Goal: Task Accomplishment & Management: Complete application form

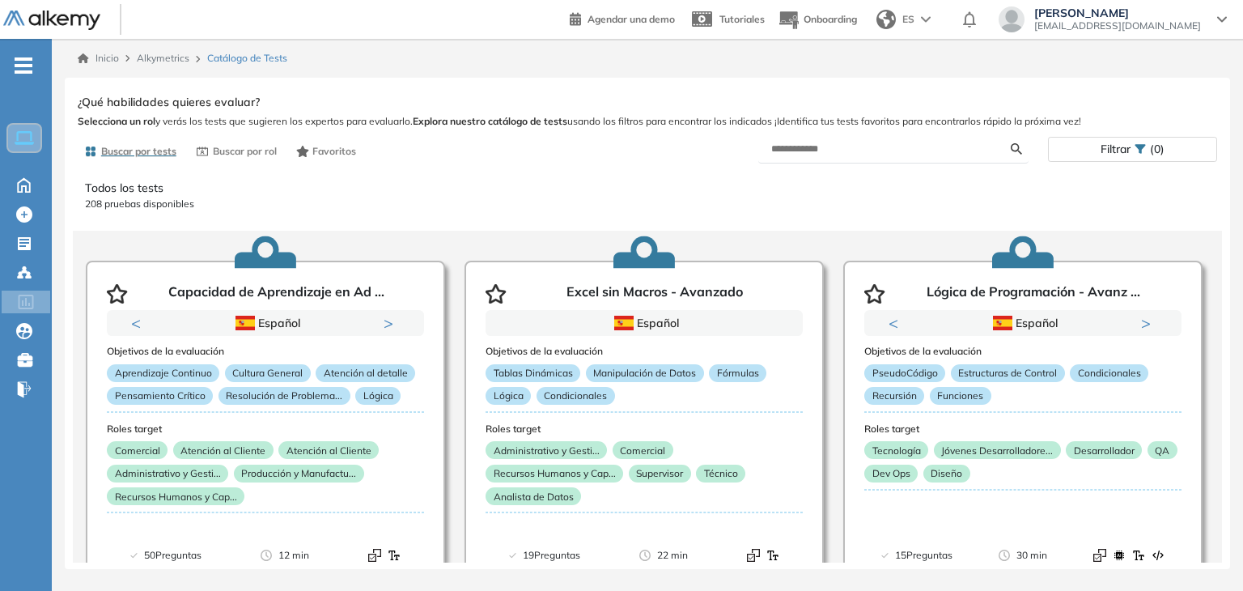
click at [831, 156] on form at bounding box center [893, 149] width 271 height 28
click at [812, 142] on input "text" at bounding box center [891, 149] width 240 height 15
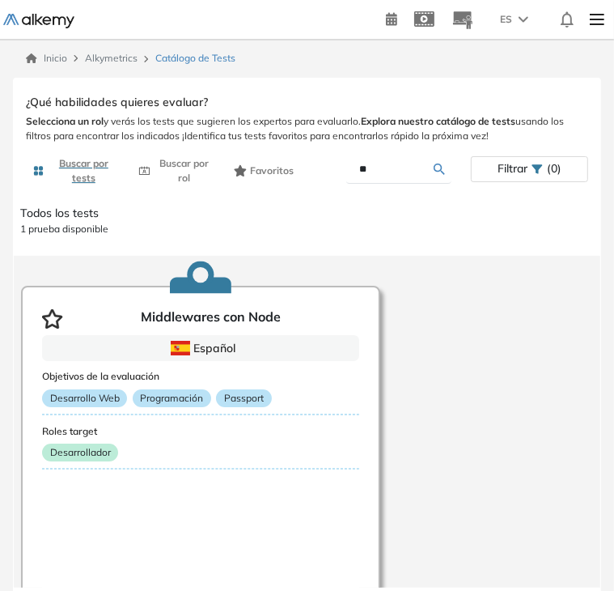
type input "*"
type input "*****"
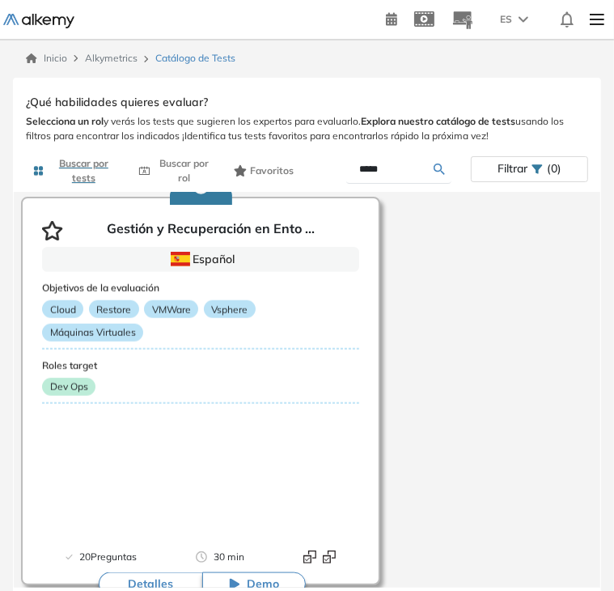
scroll to position [939, 0]
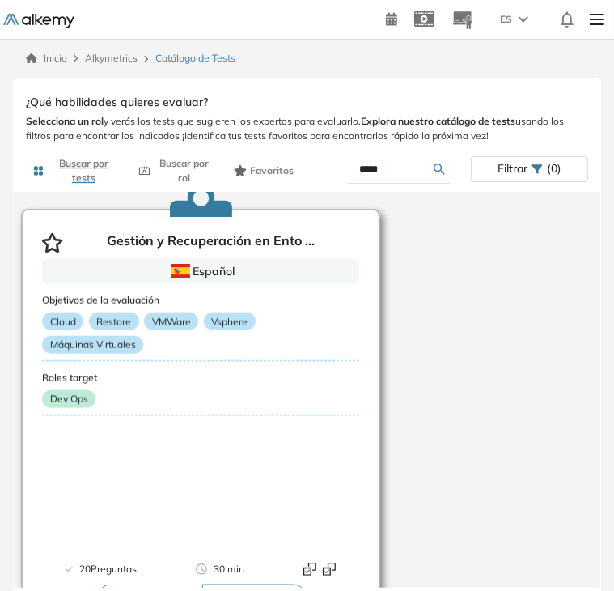
click at [272, 377] on h3 "Roles target" at bounding box center [200, 377] width 317 height 11
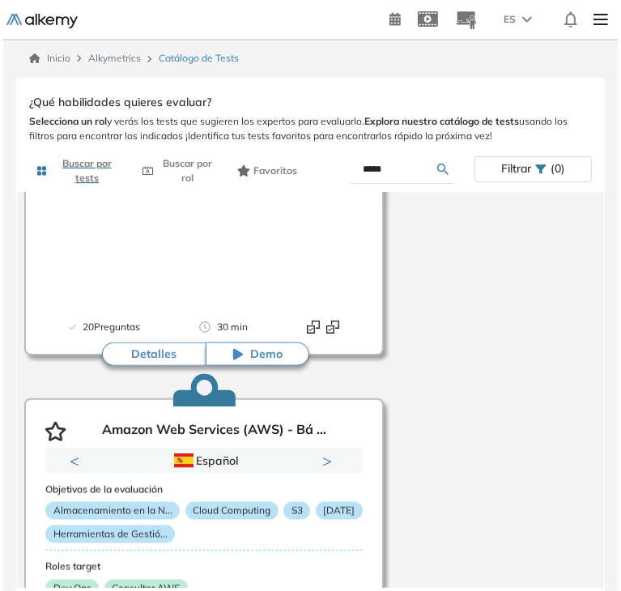
scroll to position [1175, 0]
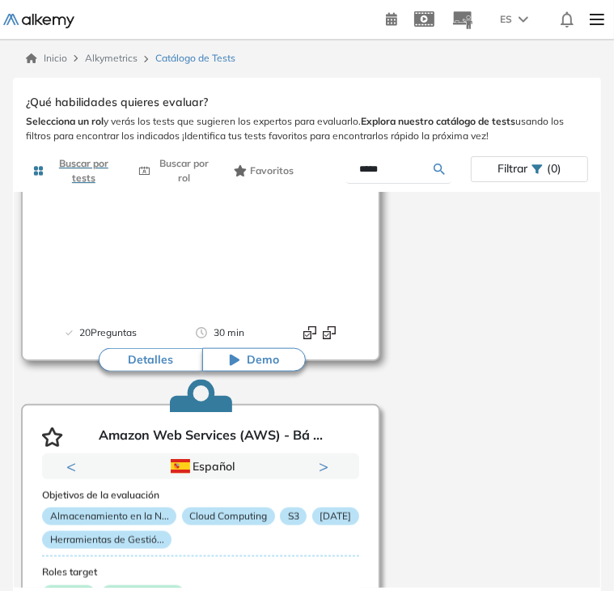
click at [136, 364] on button "Detalles" at bounding box center [151, 360] width 104 height 24
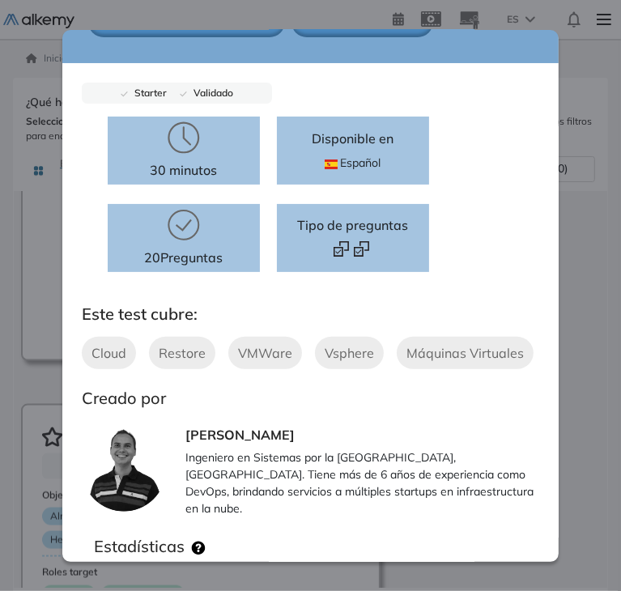
scroll to position [0, 0]
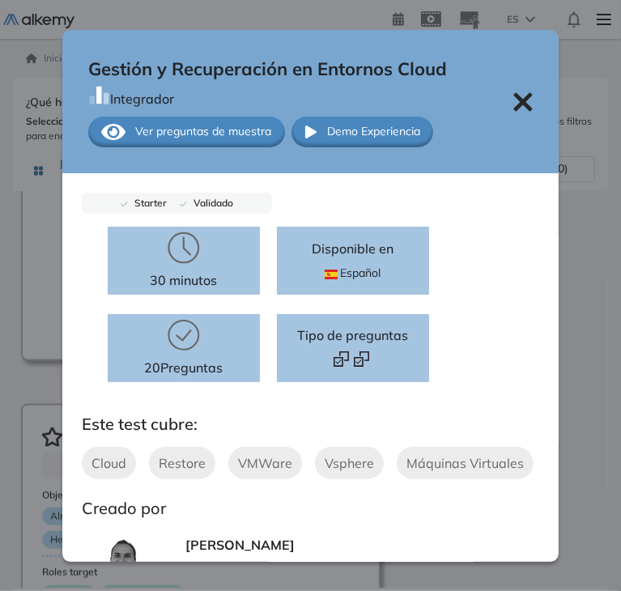
click at [187, 118] on div "Ver preguntas de muestra" at bounding box center [186, 132] width 197 height 31
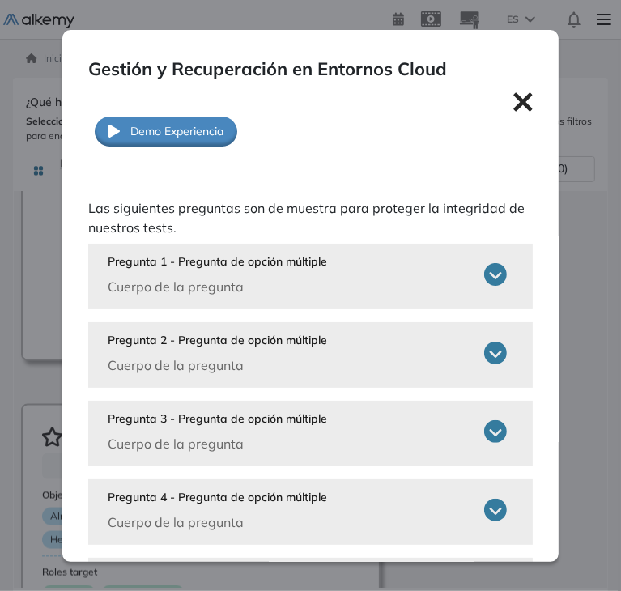
click at [484, 281] on icon at bounding box center [495, 274] width 23 height 23
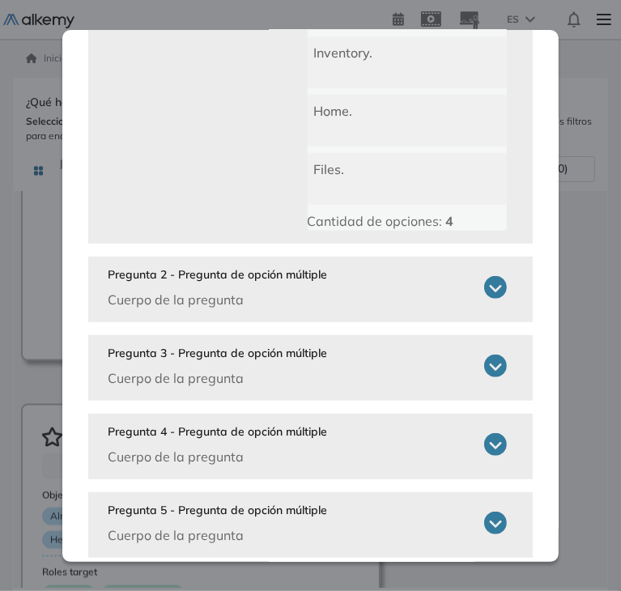
scroll to position [353, 0]
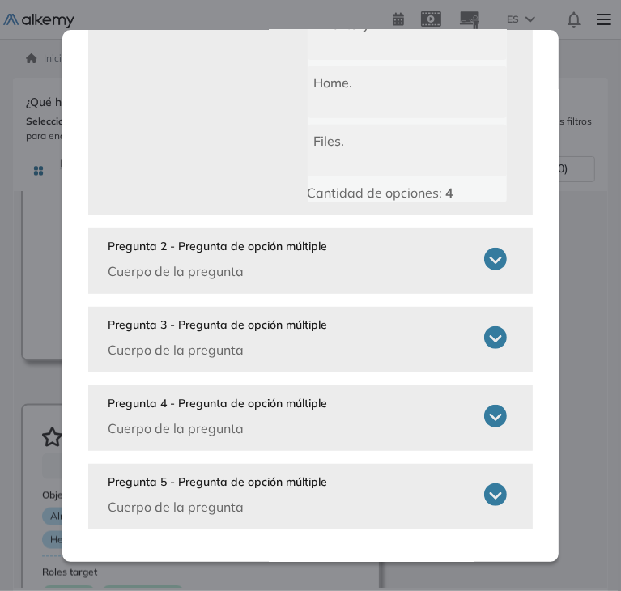
click at [464, 263] on div "Pregunta 2 - Pregunta de opción múltiple Cuerpo de la pregunta" at bounding box center [308, 259] width 400 height 43
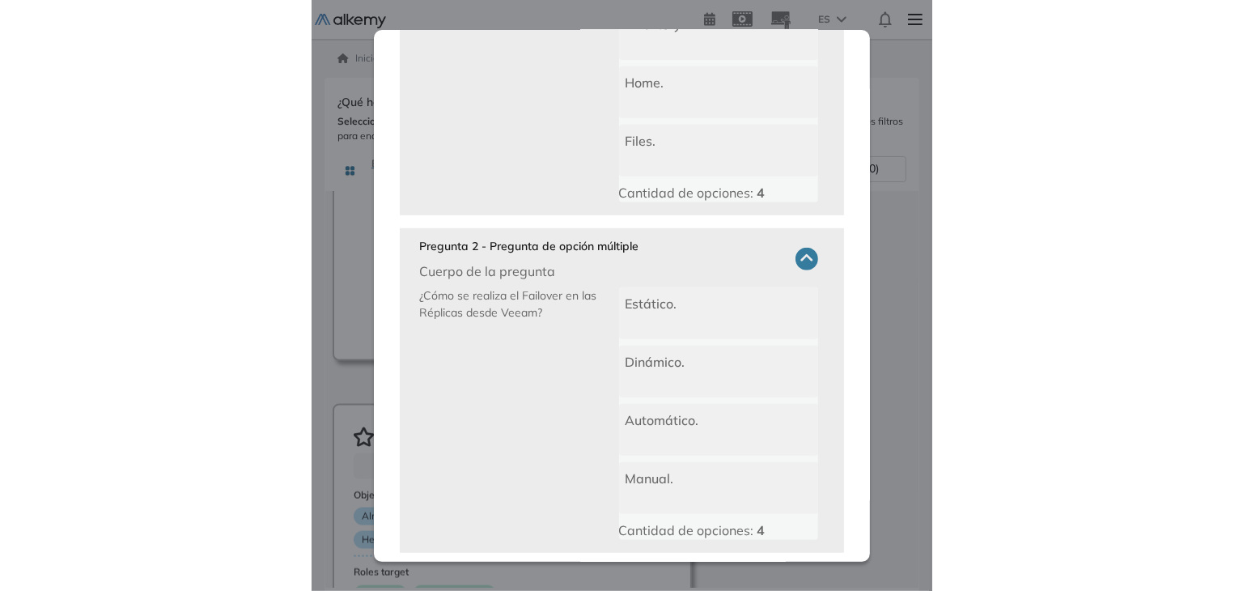
scroll to position [612, 0]
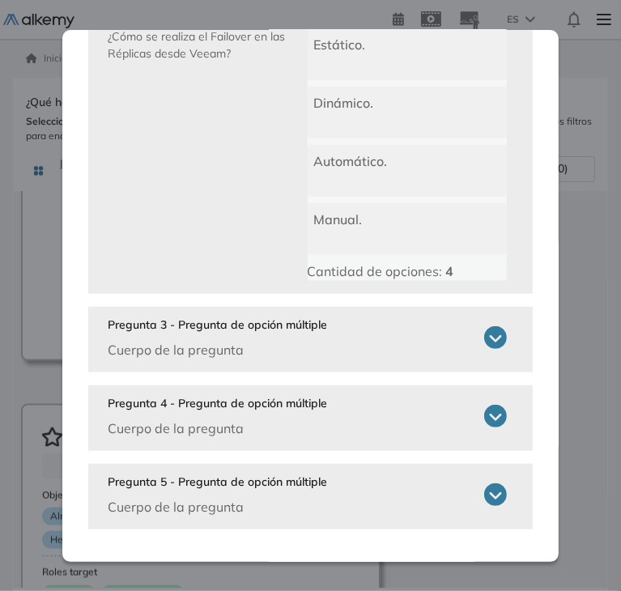
click at [477, 316] on div "Pregunta 3 - Pregunta de opción múltiple Cuerpo de la pregunta" at bounding box center [308, 337] width 400 height 43
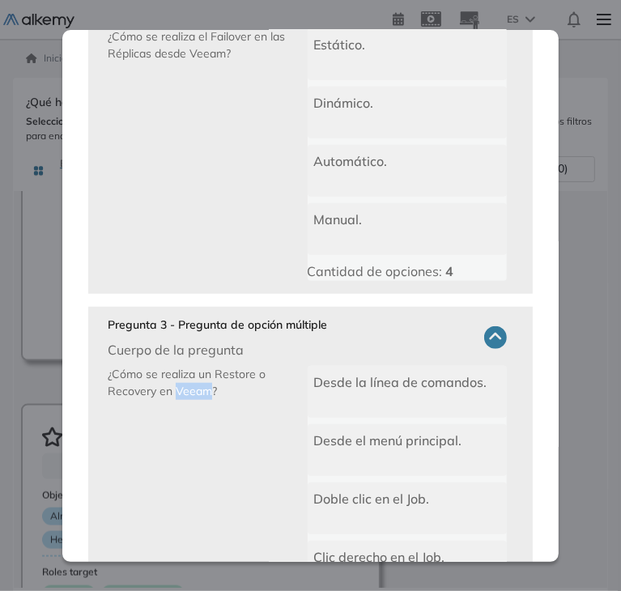
drag, startPoint x: 210, startPoint y: 389, endPoint x: 172, endPoint y: 393, distance: 37.4
click at [172, 393] on span "¿Cómo se realiza un Restore o Recovery en Veeam?" at bounding box center [187, 383] width 158 height 32
copy span "Veeam"
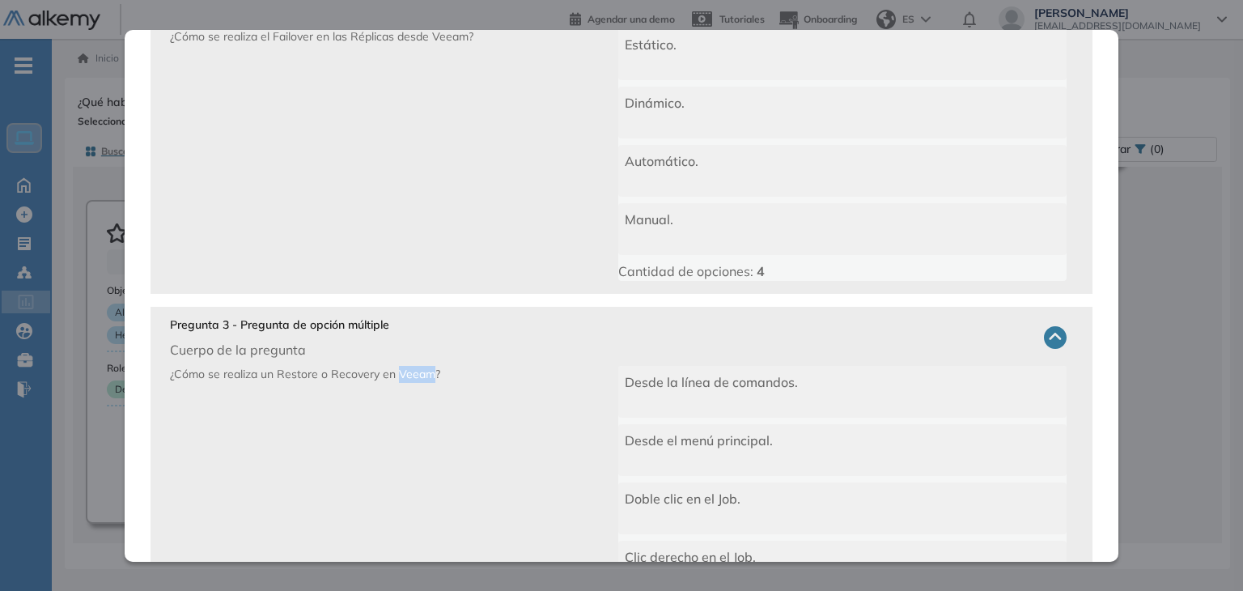
scroll to position [427, 0]
click at [1191, 162] on div "Gestión y Recuperación en Entornos Cloud Integrador Ver preguntas de muestra De…" at bounding box center [647, 327] width 1139 height 472
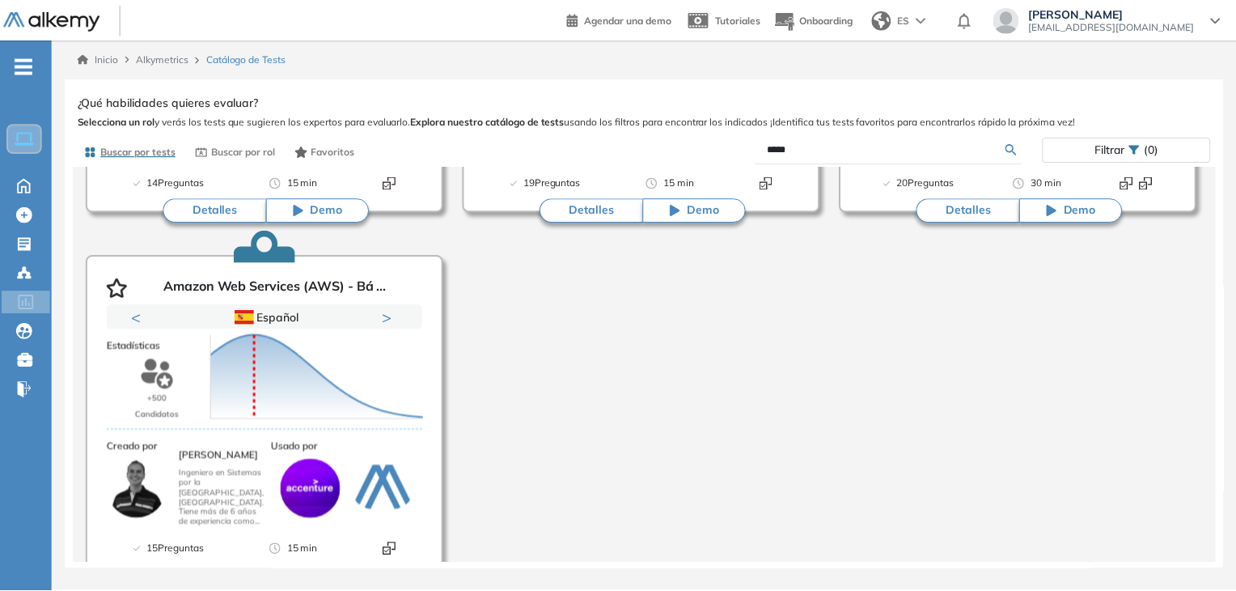
scroll to position [0, 0]
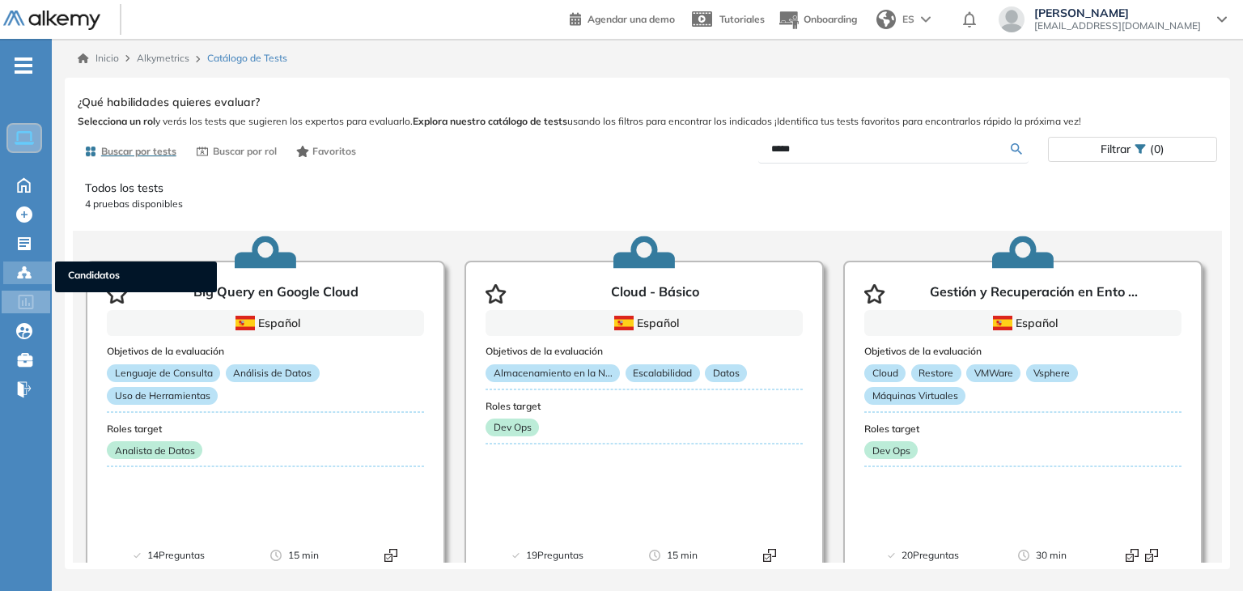
click at [23, 273] on icon at bounding box center [24, 273] width 16 height 16
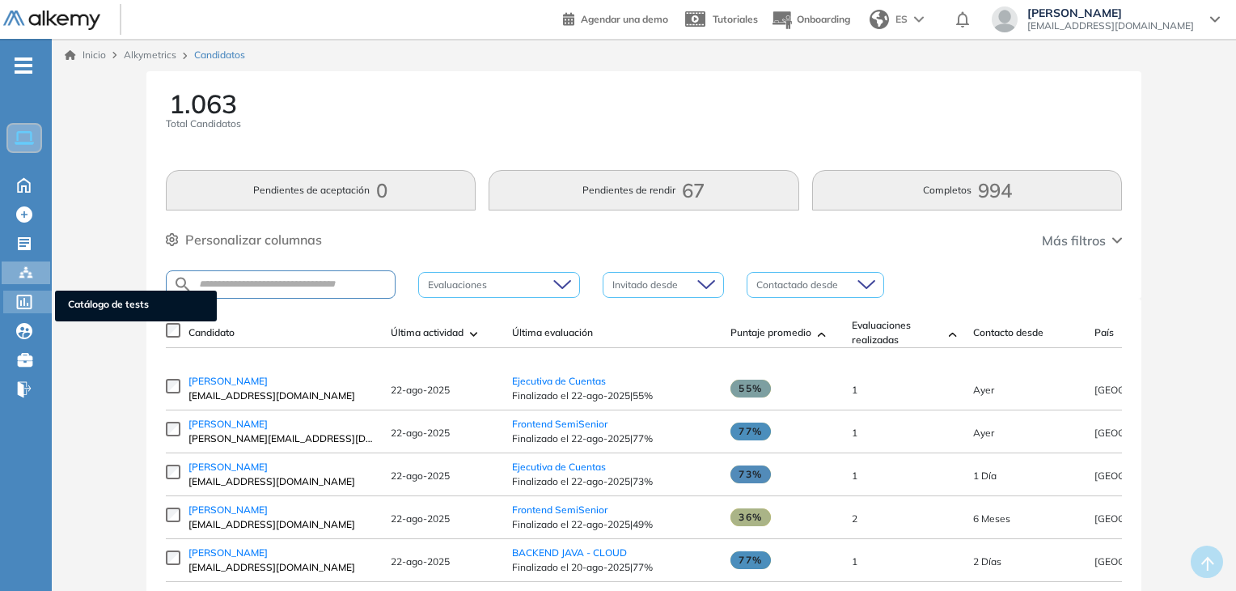
click at [39, 299] on div "Catálogo de tests Catálogo de tests" at bounding box center [27, 301] width 49 height 23
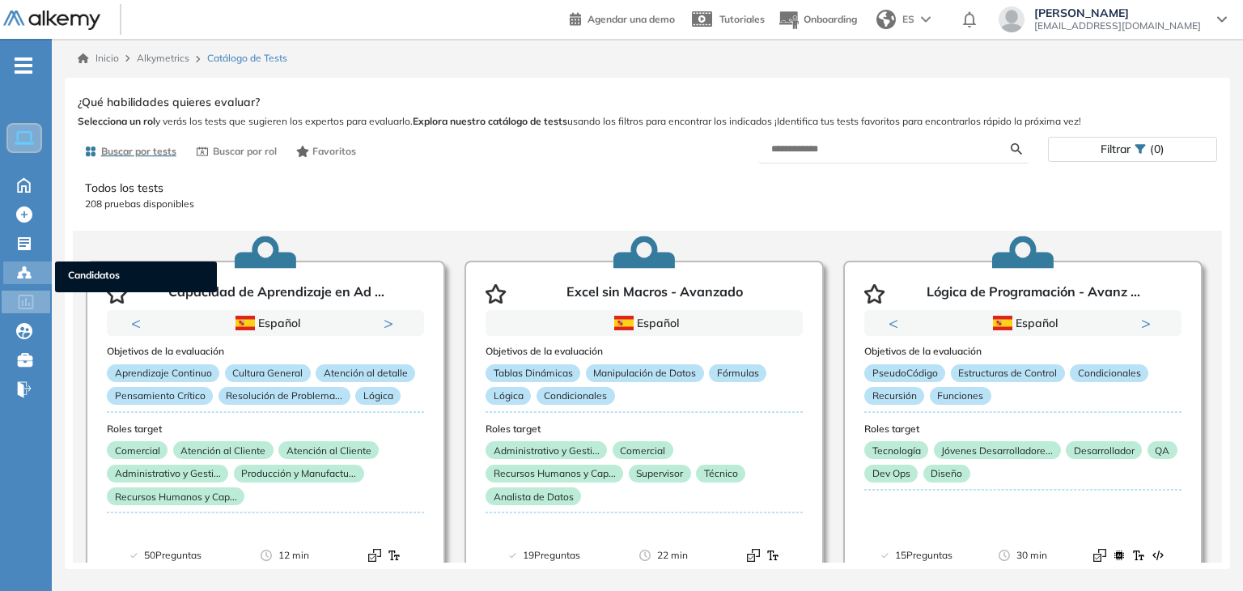
click at [29, 276] on icon at bounding box center [28, 276] width 5 height 3
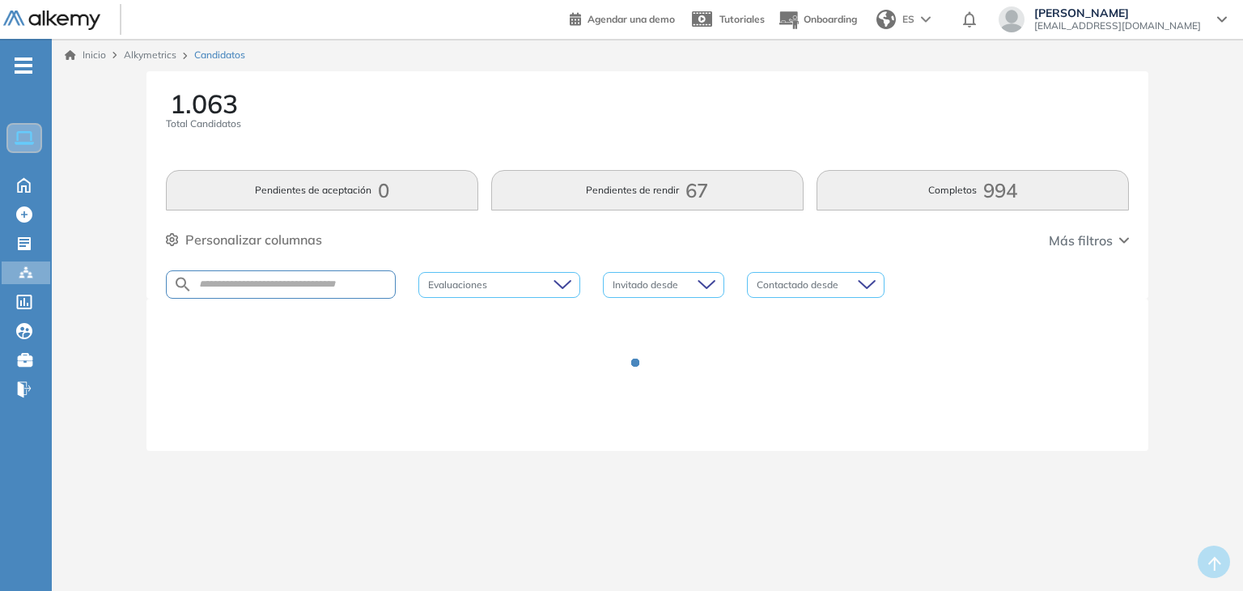
click at [431, 100] on div "1.063 Total Candidatos" at bounding box center [647, 121] width 963 height 60
click at [909, 376] on div at bounding box center [647, 374] width 963 height 113
click at [32, 245] on icon at bounding box center [24, 243] width 16 height 16
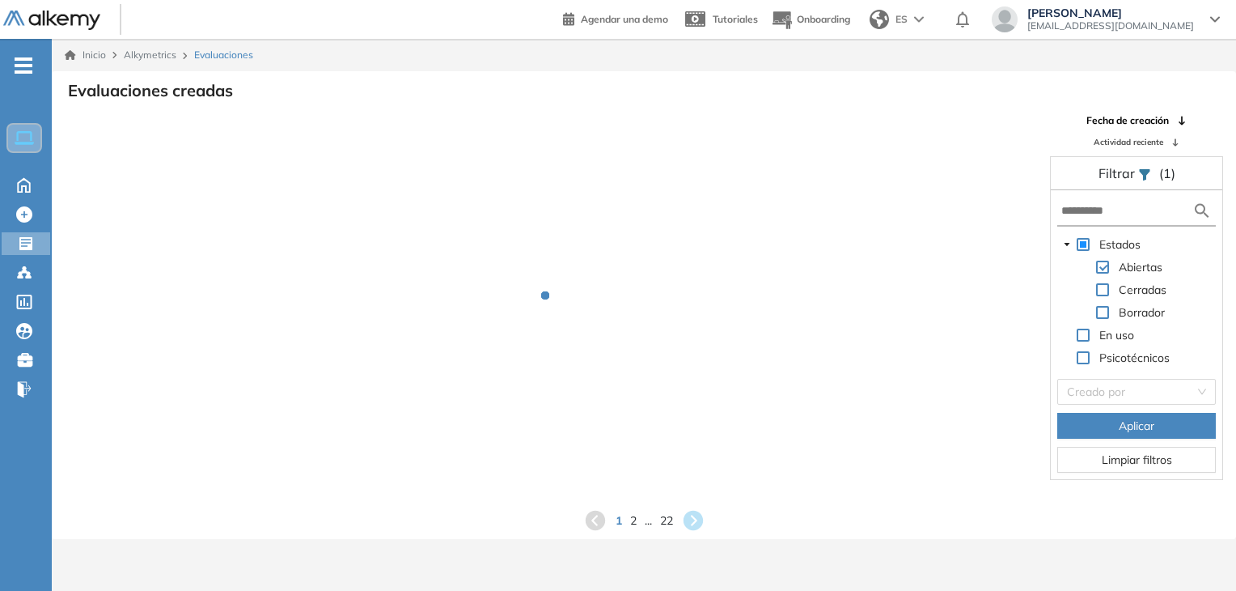
click at [1115, 218] on form at bounding box center [1136, 212] width 159 height 30
click at [1110, 218] on form at bounding box center [1136, 212] width 159 height 30
click at [1103, 218] on input "text" at bounding box center [1127, 210] width 131 height 17
click at [485, 250] on div at bounding box center [557, 307] width 961 height 388
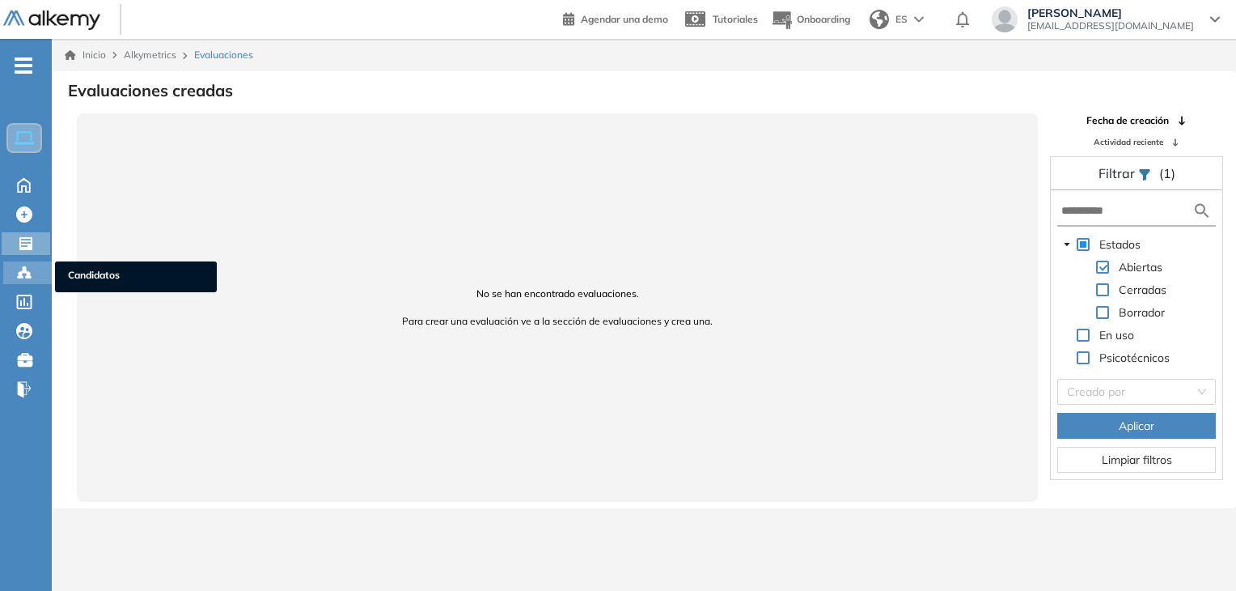
click at [42, 269] on div "Candidatos Candidatos" at bounding box center [27, 272] width 49 height 23
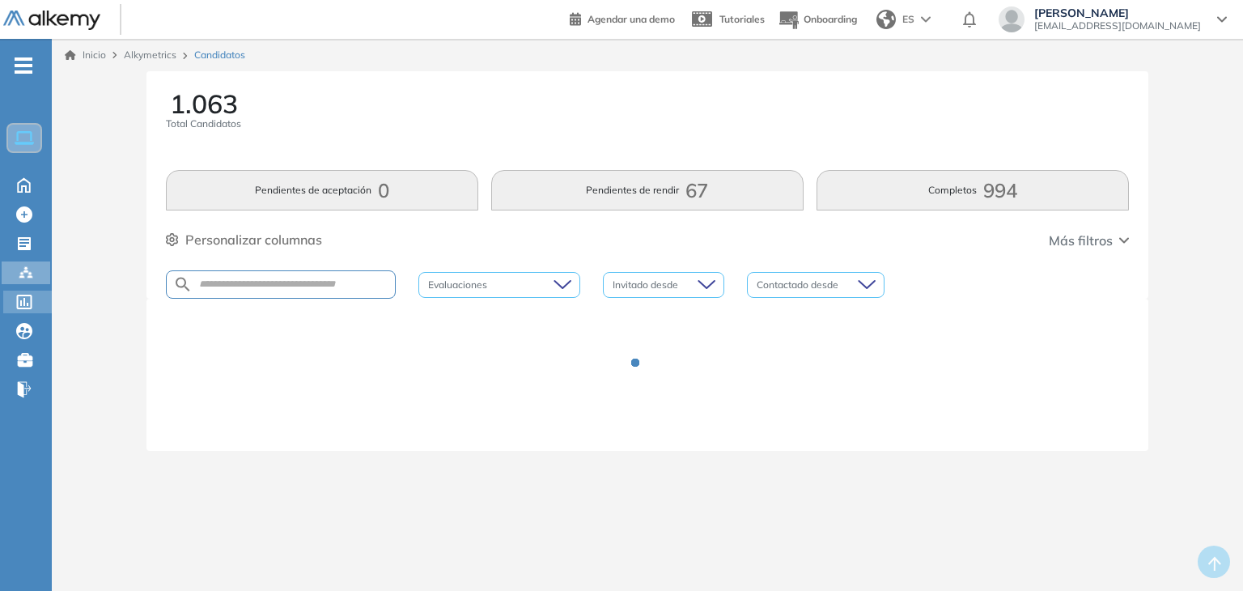
click at [23, 302] on icon at bounding box center [24, 302] width 16 height 15
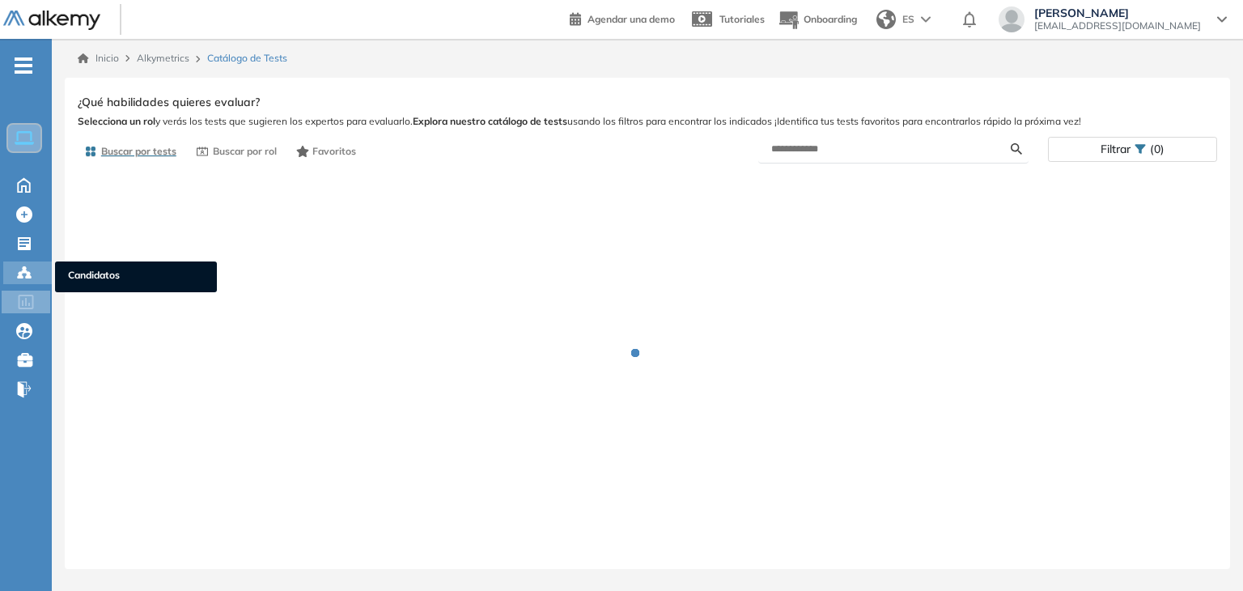
click at [28, 272] on circle at bounding box center [28, 273] width 3 height 3
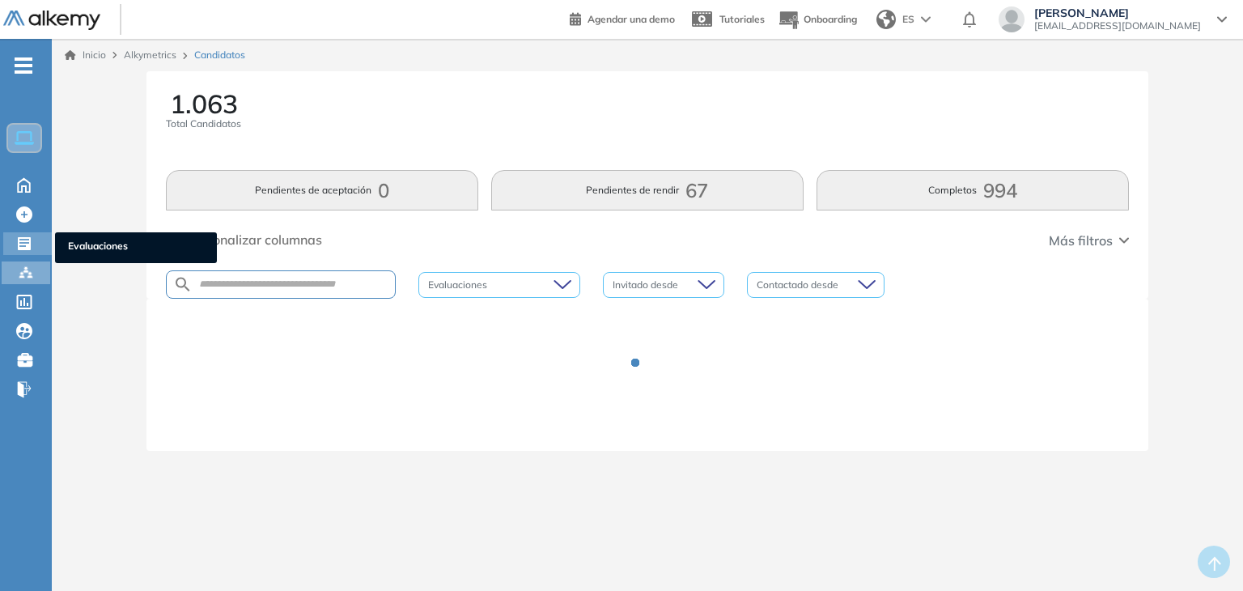
click at [25, 238] on icon at bounding box center [24, 243] width 16 height 16
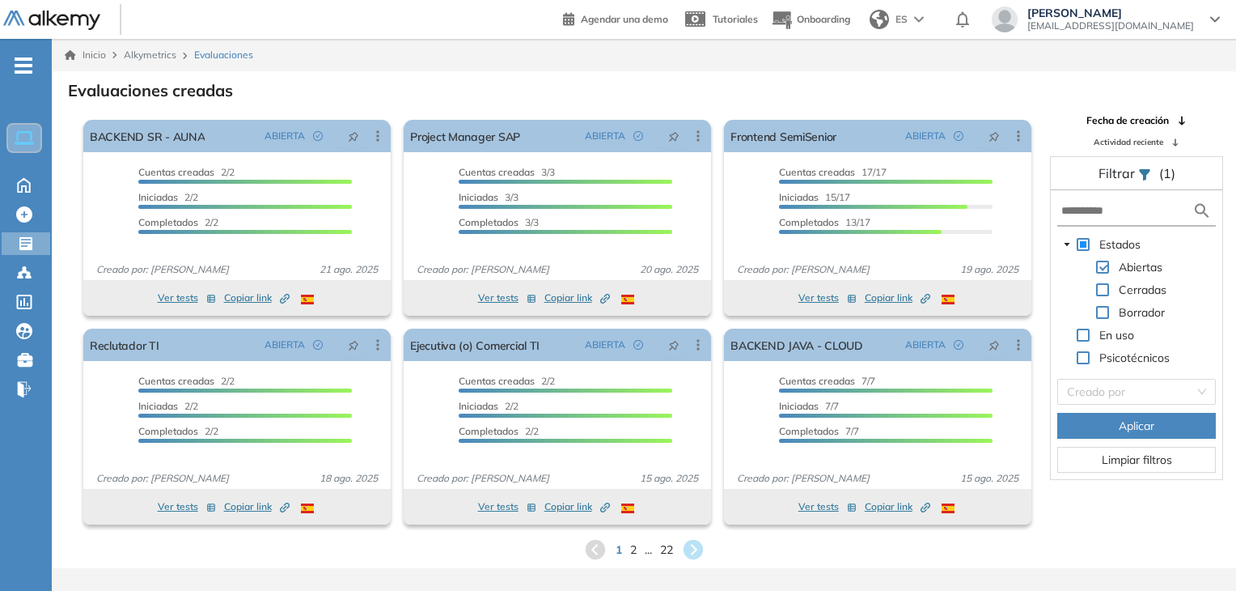
click at [1104, 219] on form at bounding box center [1136, 212] width 159 height 30
click at [1094, 211] on input "text" at bounding box center [1127, 210] width 131 height 17
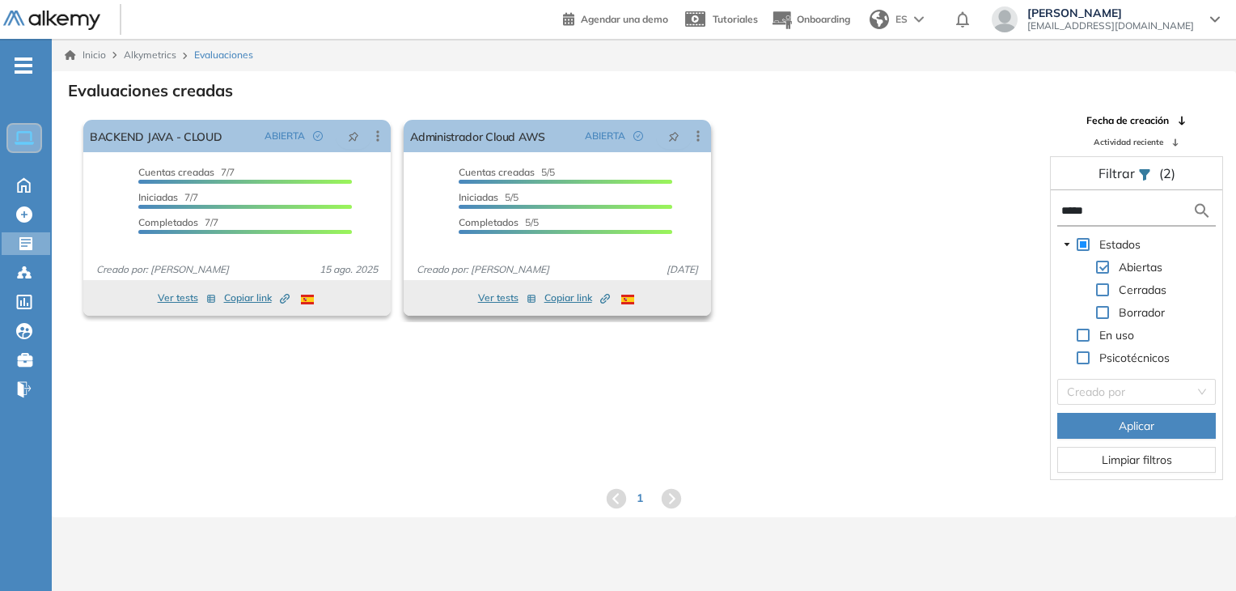
type input "*****"
click at [490, 299] on button "Ver tests" at bounding box center [507, 297] width 58 height 19
click at [490, 295] on button "Ver tests" at bounding box center [507, 297] width 58 height 19
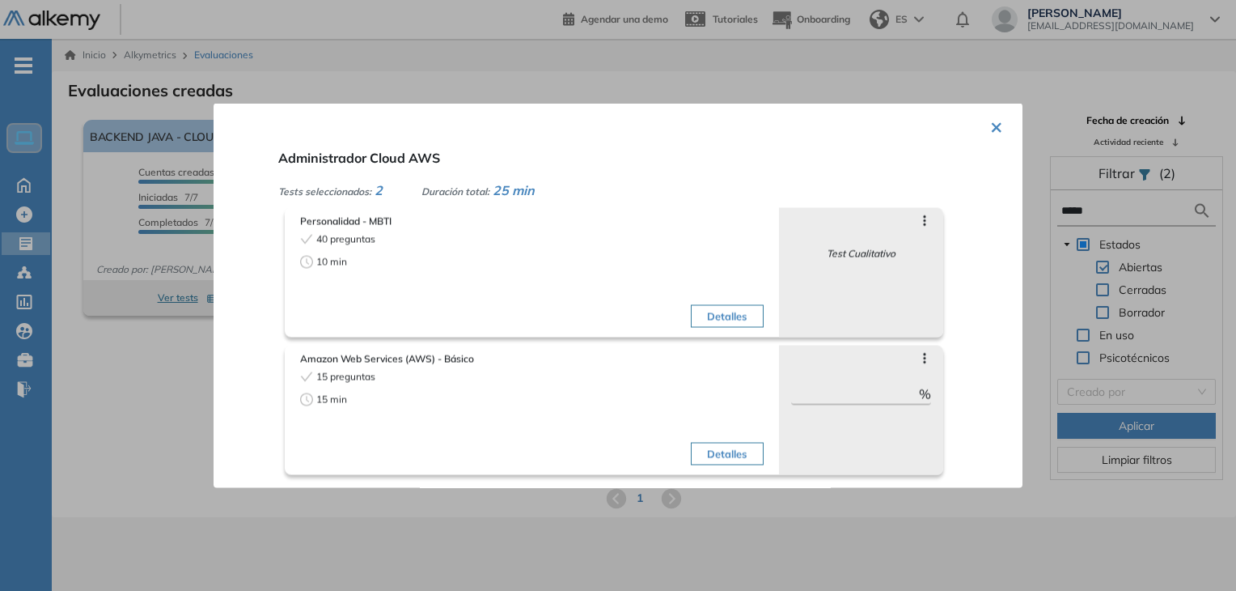
click at [991, 132] on button "×" at bounding box center [996, 126] width 13 height 32
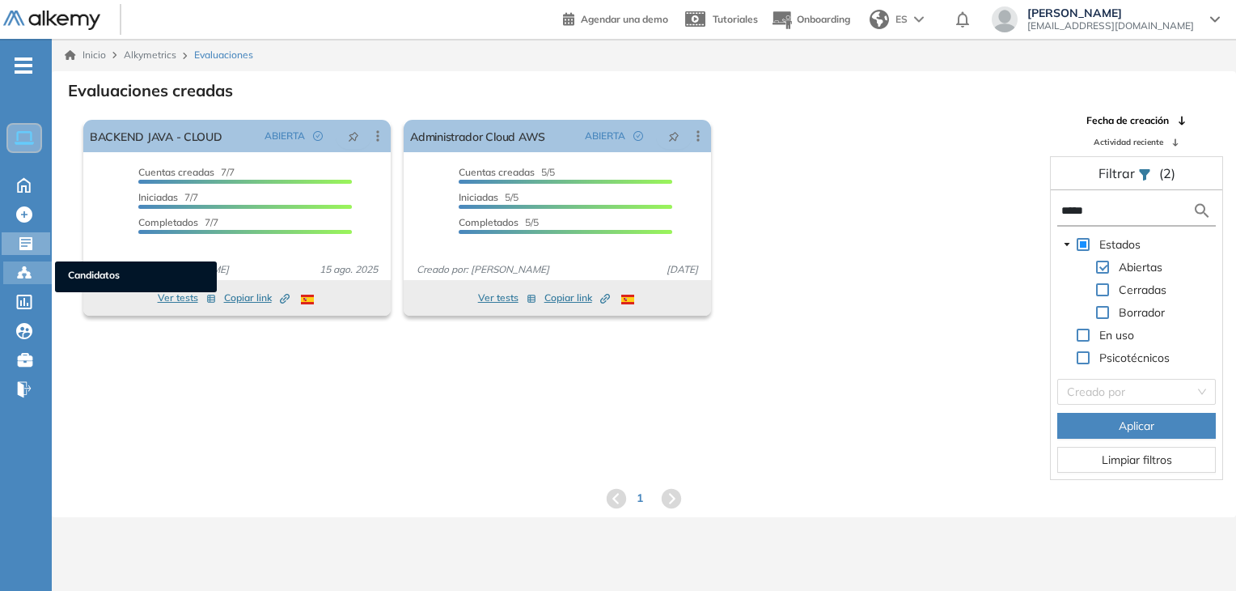
click at [16, 279] on icon at bounding box center [24, 273] width 16 height 16
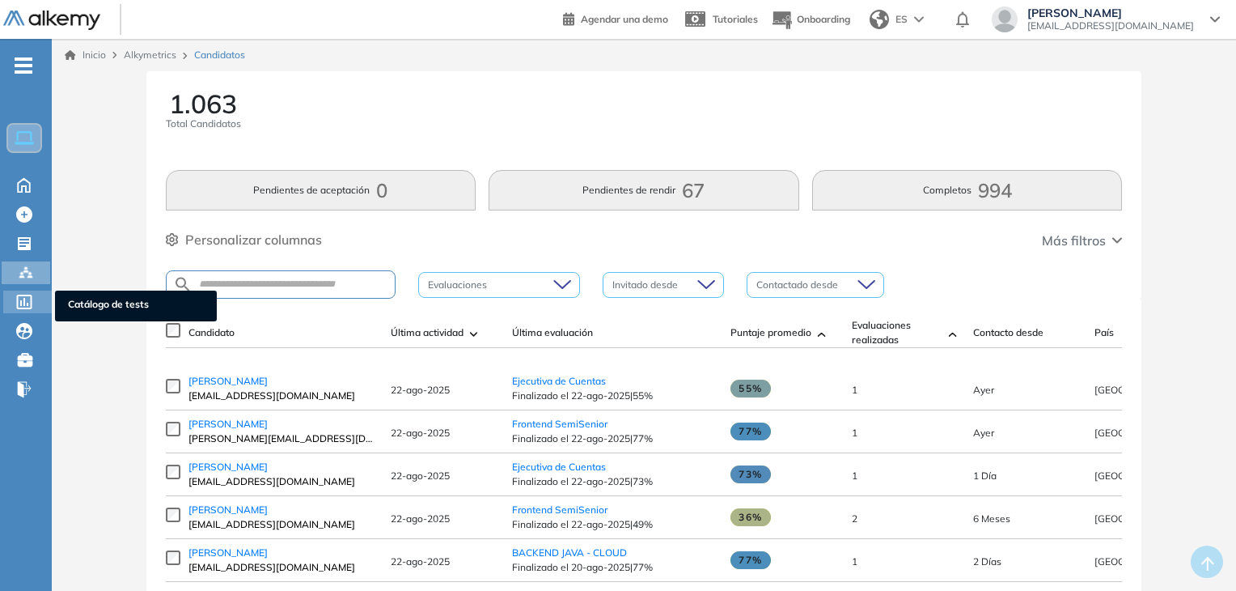
click at [32, 299] on icon at bounding box center [24, 302] width 15 height 15
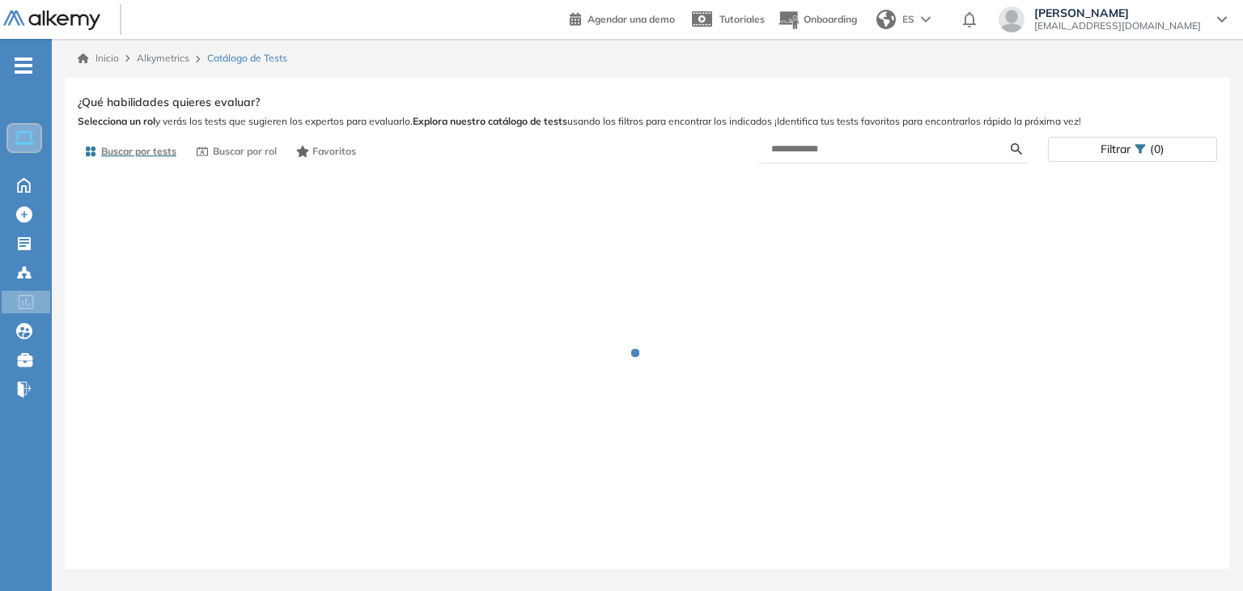
click at [32, 255] on ul "Home Home Crear Evaluación Crear Evaluación Evaluaciones Evaluaciones Candidato…" at bounding box center [26, 234] width 52 height 338
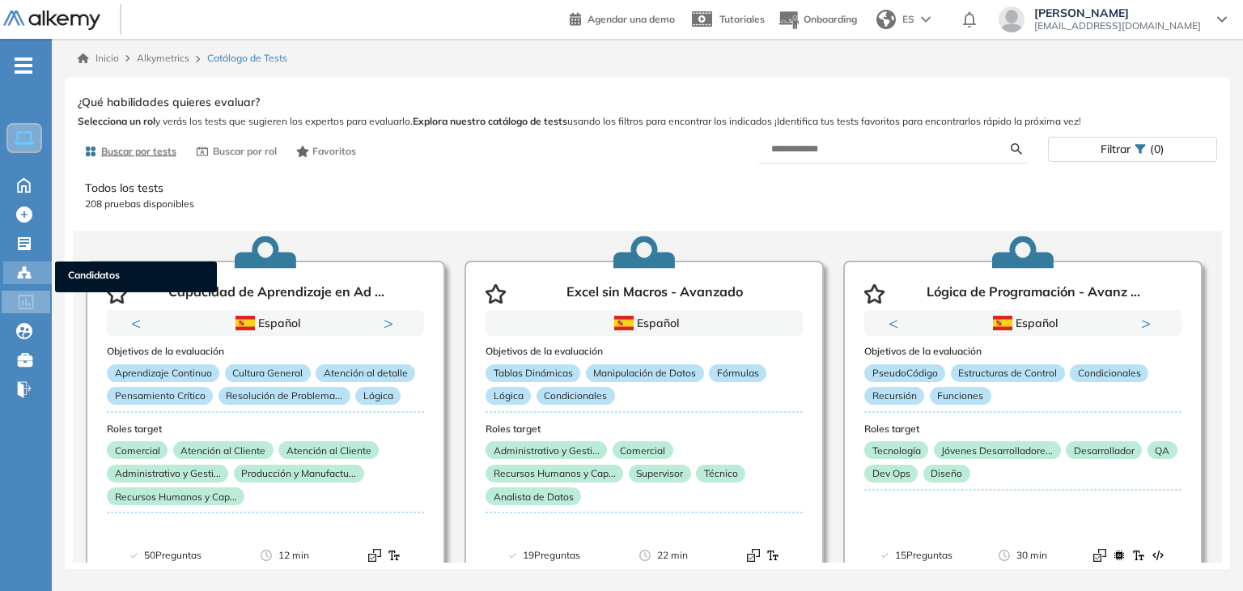
click at [28, 276] on icon at bounding box center [28, 276] width 5 height 3
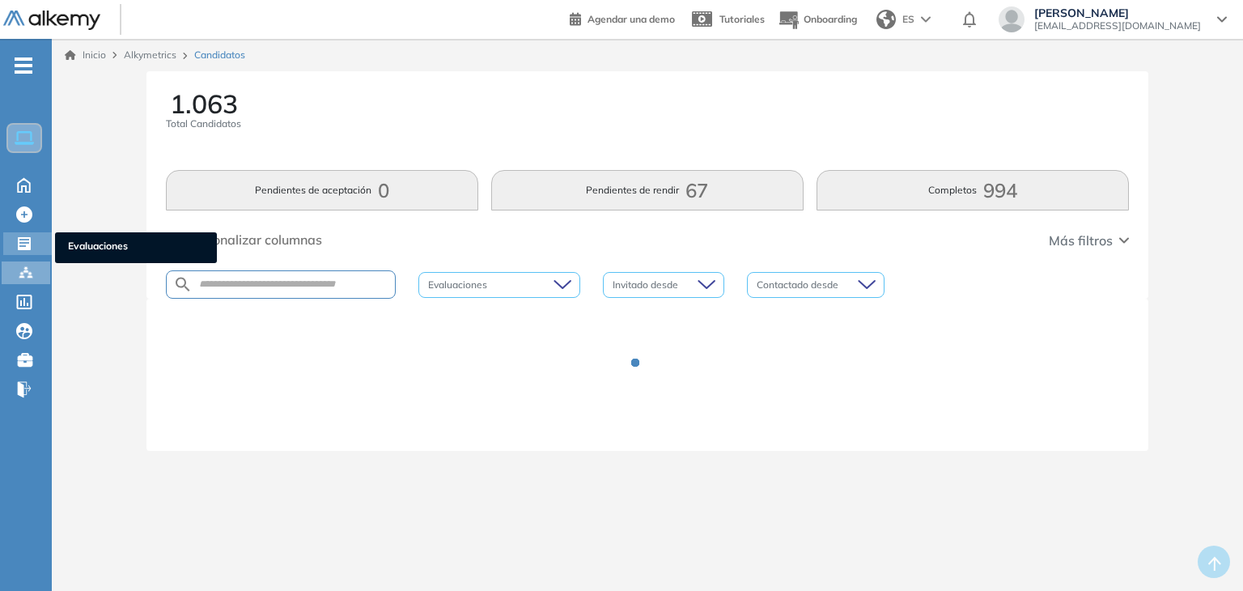
click at [29, 244] on icon at bounding box center [24, 243] width 13 height 13
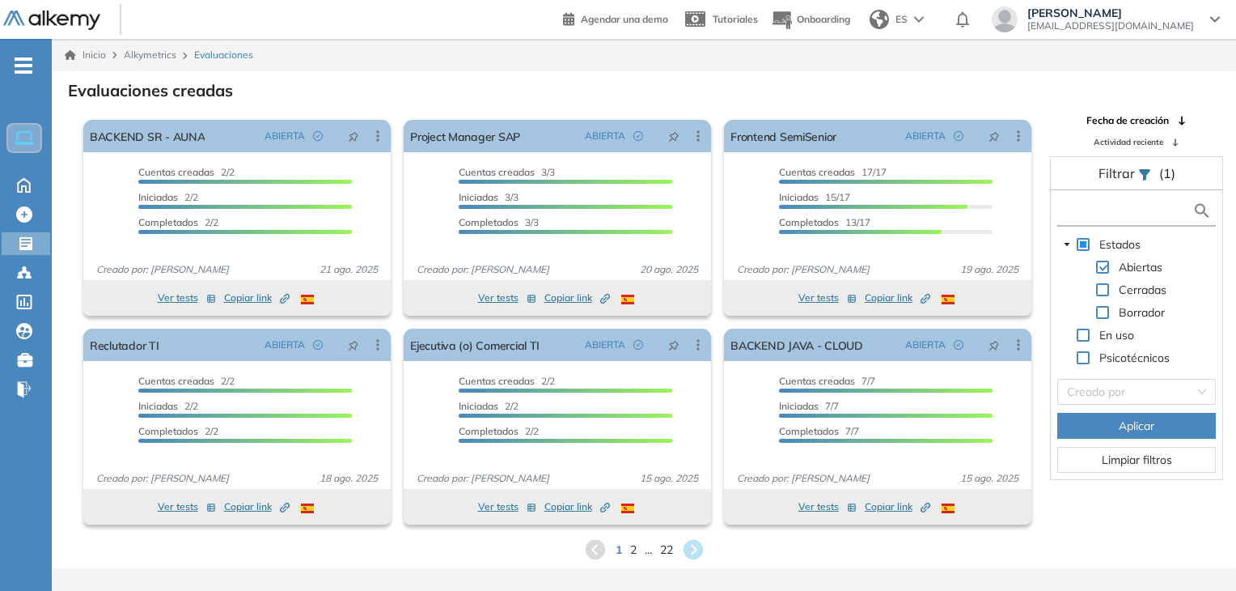
click at [1074, 208] on input "text" at bounding box center [1127, 210] width 131 height 17
type input "*"
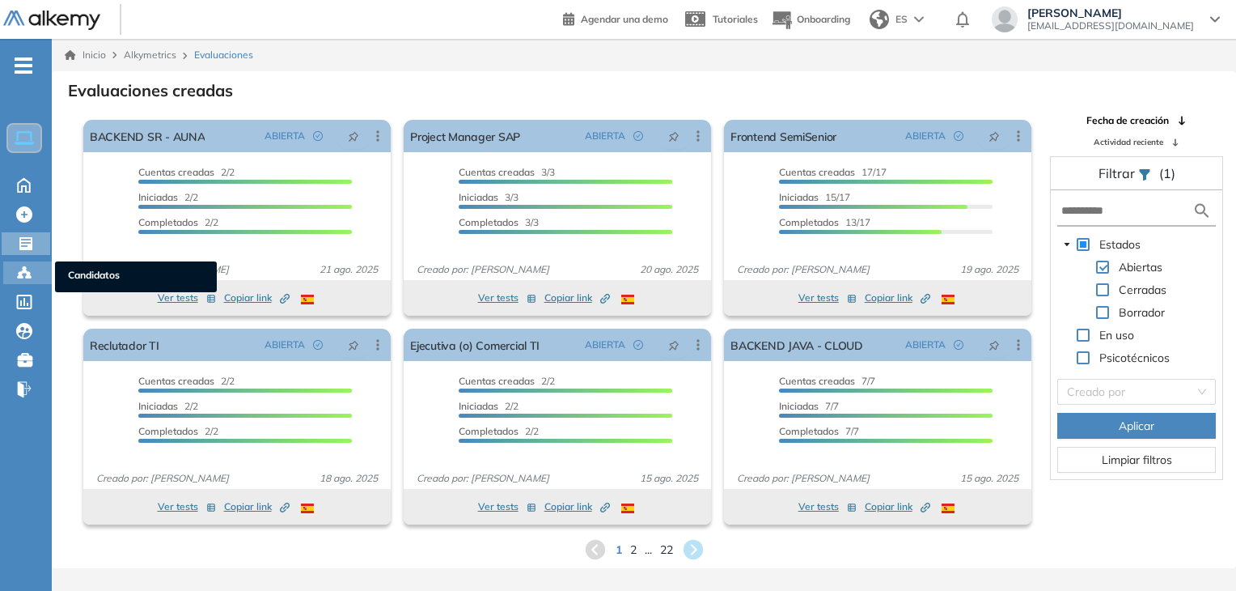
click at [19, 275] on icon at bounding box center [20, 276] width 5 height 3
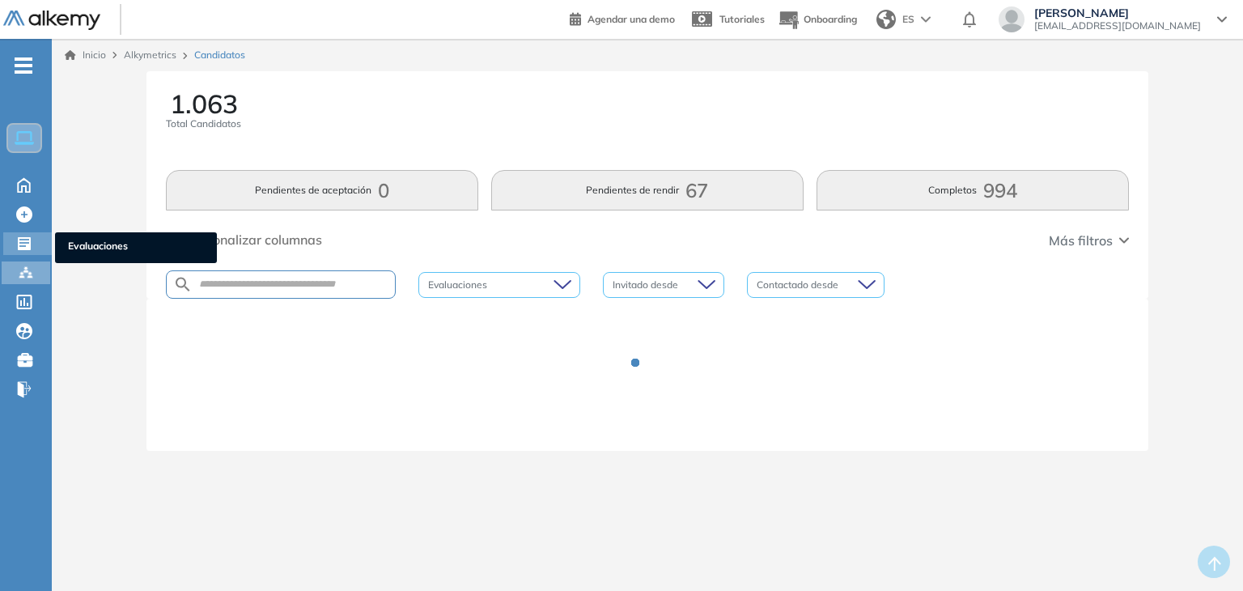
click at [33, 238] on div at bounding box center [25, 241] width 19 height 19
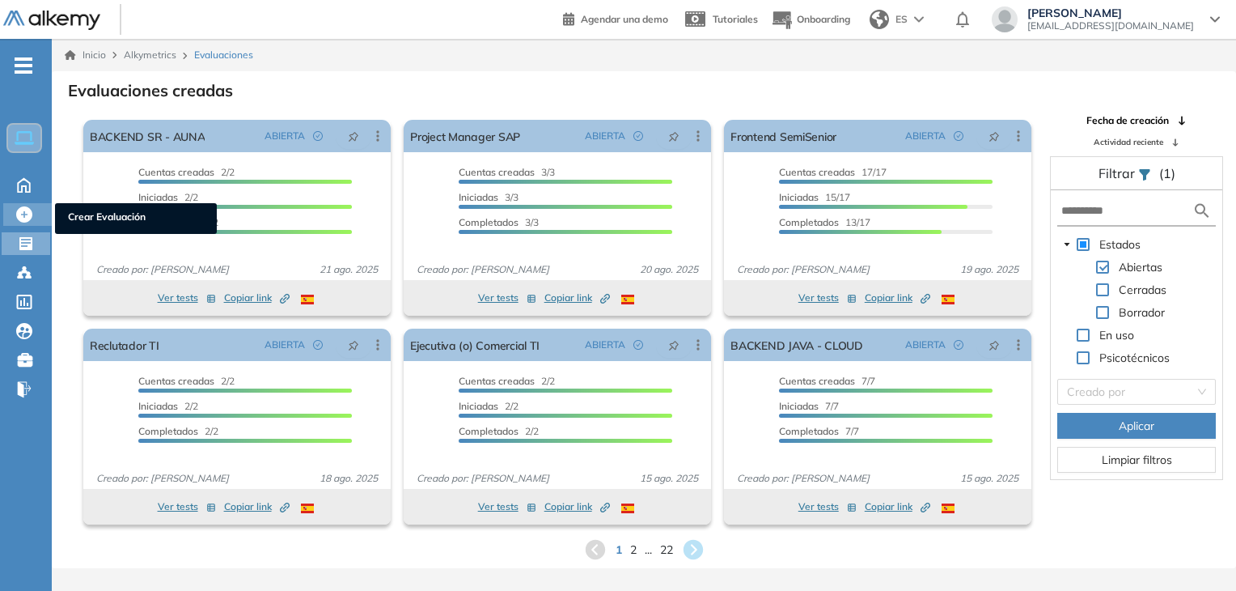
click at [29, 214] on icon at bounding box center [24, 214] width 16 height 16
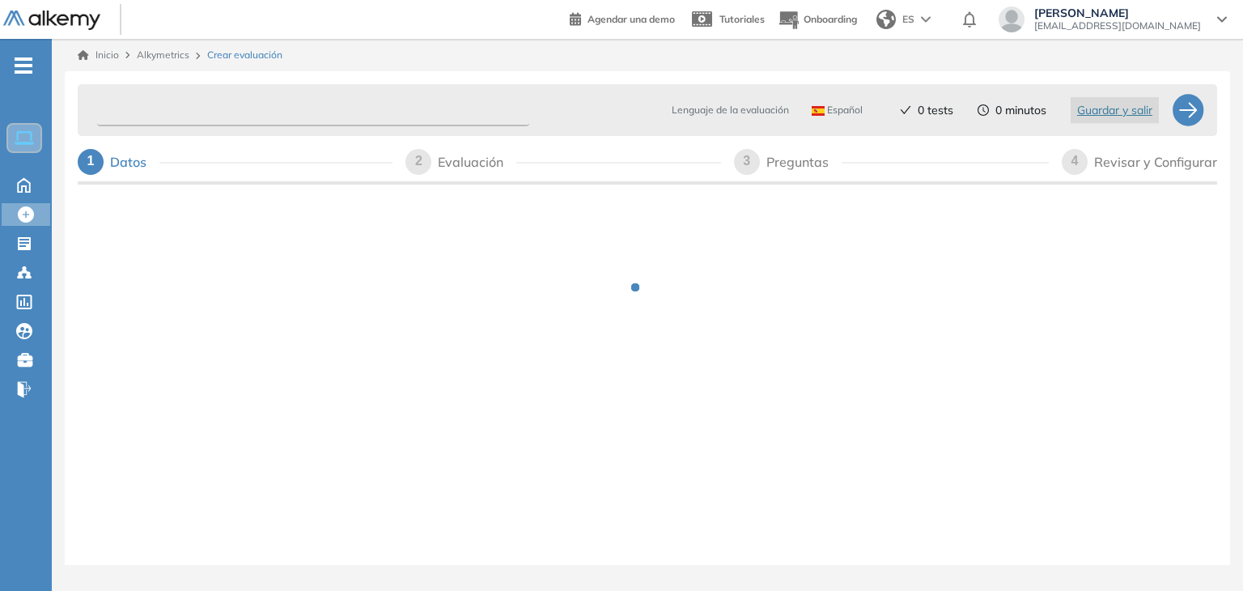
click at [313, 111] on input "text" at bounding box center [313, 111] width 432 height 32
type input "*"
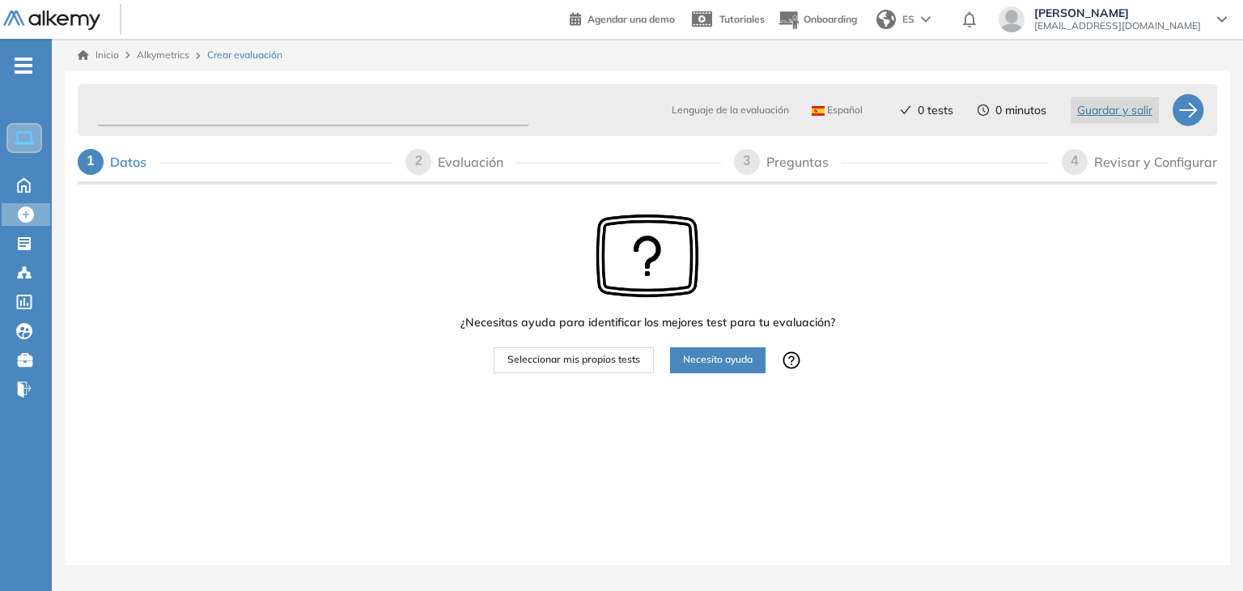
type input "*"
type input "**********"
click at [598, 367] on span "Seleccionar mis propios tests" at bounding box center [573, 359] width 133 height 15
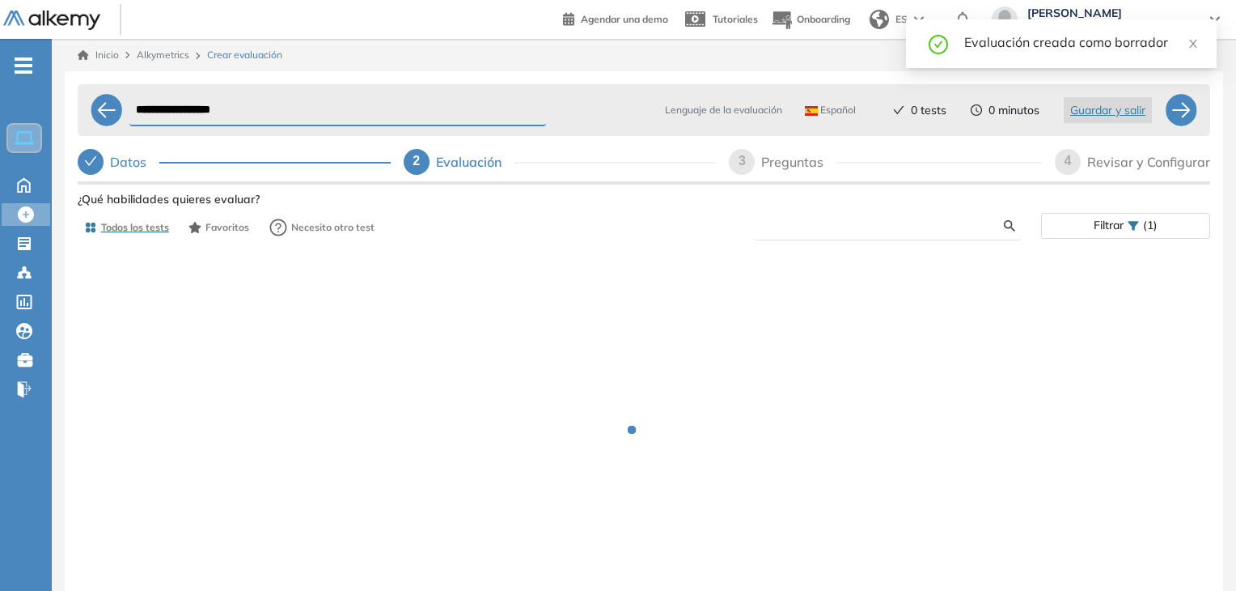
click at [839, 223] on input "text" at bounding box center [885, 225] width 238 height 15
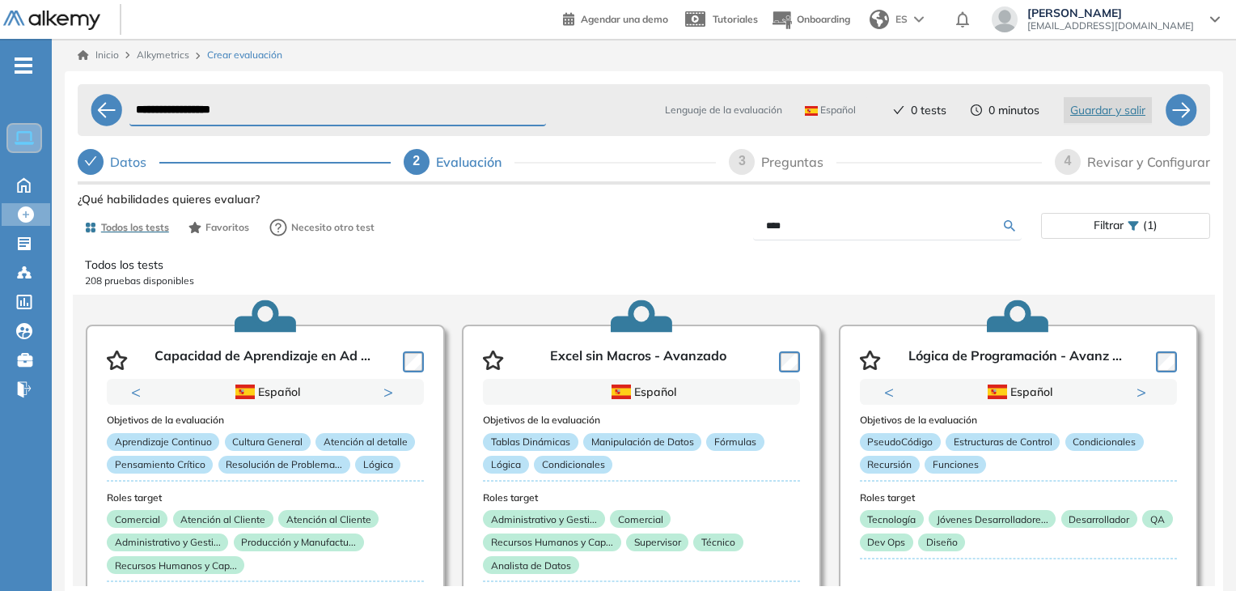
type input "****"
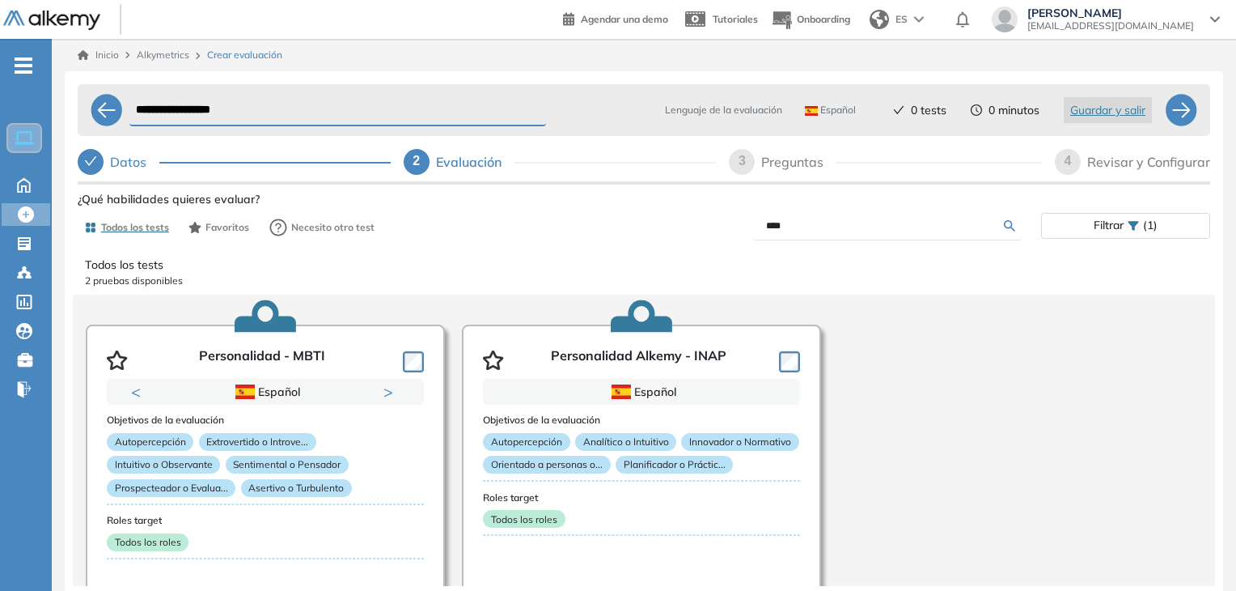
drag, startPoint x: 839, startPoint y: 223, endPoint x: 730, endPoint y: 210, distance: 109.9
click at [730, 210] on div "Ver preguntas de muestra Demo Experiencia Starter Validado undefined minutos Pr…" at bounding box center [644, 442] width 1133 height 508
click at [799, 221] on input "****" at bounding box center [885, 225] width 238 height 15
